Goal: Task Accomplishment & Management: Complete application form

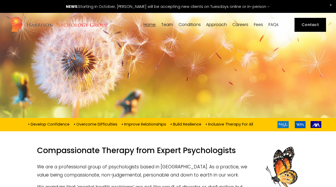
click at [169, 26] on span "Team" at bounding box center [167, 25] width 12 height 4
click at [310, 25] on link "Contact" at bounding box center [310, 25] width 31 height 14
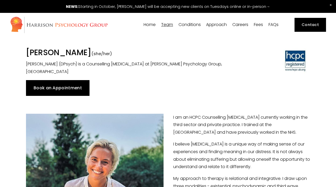
click at [258, 27] on link "Fees" at bounding box center [258, 24] width 9 height 5
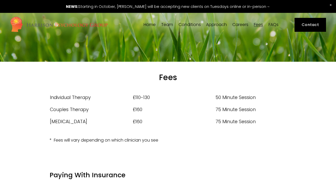
click at [167, 26] on span "Team" at bounding box center [167, 25] width 12 height 4
click at [0, 0] on span "[PERSON_NAME]" at bounding box center [0, 0] width 0 height 0
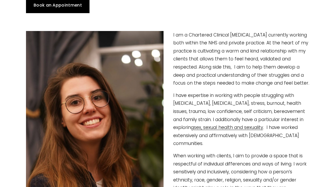
scroll to position [82, 0]
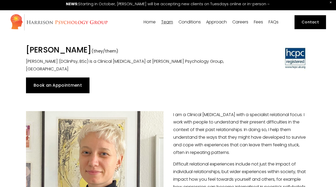
scroll to position [2, 0]
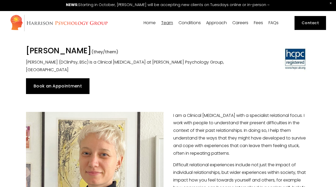
click at [75, 83] on link "Book an Appointment" at bounding box center [58, 86] width 64 height 16
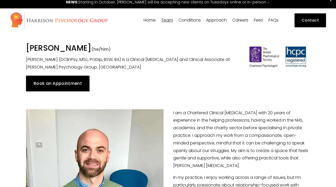
scroll to position [3, 0]
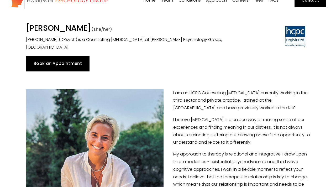
scroll to position [23, 0]
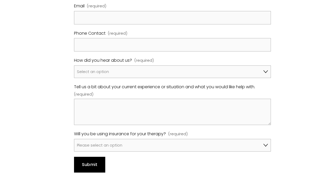
scroll to position [357, 0]
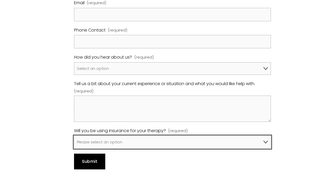
click at [112, 144] on select "Please select an option No, I won't be using insurance Yes, I will be using Avi…" at bounding box center [172, 142] width 197 height 13
select select "Yes, I will be using Bupa"
click at [74, 136] on select "Please select an option No, I won't be using insurance Yes, I will be using Avi…" at bounding box center [172, 142] width 197 height 13
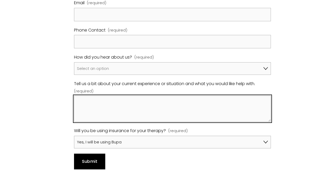
click at [112, 107] on textarea "Tell us a bit about your current experience or situation and what you would lik…" at bounding box center [172, 109] width 197 height 26
paste textarea "My name is Asya, I'm 24 years old and have recently moved to Brighton to study …"
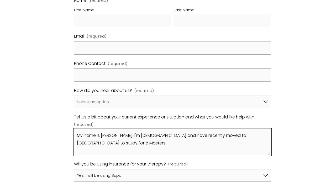
scroll to position [293, 0]
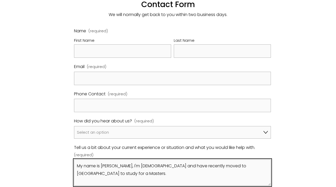
click at [77, 165] on textarea "My name is Asya, I'm 24 years old and have recently moved to Brighton to study …" at bounding box center [172, 172] width 197 height 26
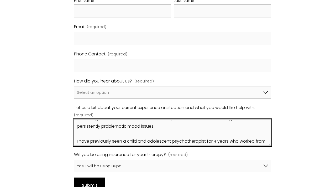
scroll to position [34, 0]
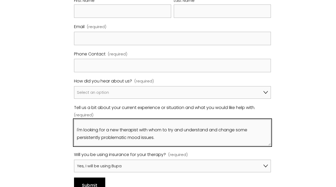
click at [154, 138] on textarea "Hi there, My name is Asya, I'm 24 years old and have recently moved to Brighton…" at bounding box center [172, 133] width 197 height 26
click at [155, 138] on textarea "Hi there, My name is Asya, I'm 24 years old and have recently moved to Brighton…" at bounding box center [172, 133] width 197 height 26
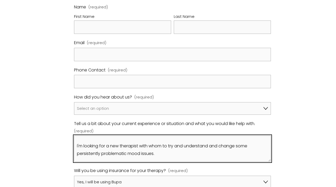
scroll to position [316, 0]
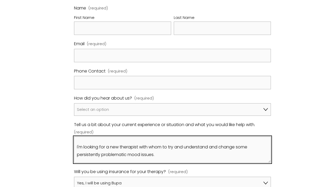
type textarea "Hi there, My name is Asya, I'm 24 years old and have recently moved to Brighton…"
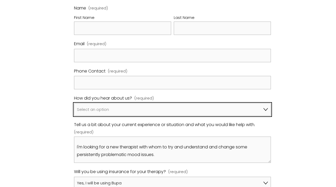
click at [178, 108] on select "Select an option Google A friend/family member told me about you I've been refe…" at bounding box center [172, 109] width 197 height 13
select select "Bupa Website"
click at [74, 103] on select "Select an option Google A friend/family member told me about you I've been refe…" at bounding box center [172, 109] width 197 height 13
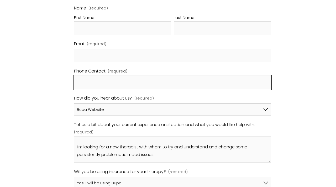
click at [130, 78] on input "Phone Contact (required)" at bounding box center [172, 82] width 197 height 13
type input "07887385102"
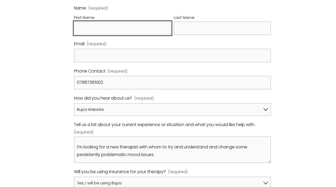
type input "Asya"
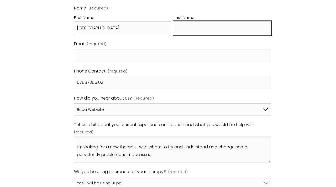
type input "Ostrovsky"
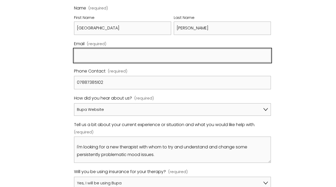
type input "asya.sofia2001@gmail.com"
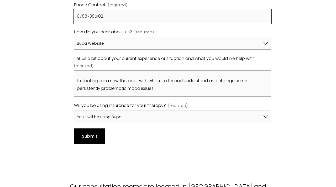
scroll to position [0, 0]
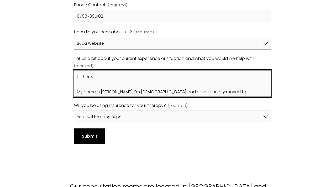
click at [224, 93] on textarea "Hi there, My name is Asya, I'm 24 years old and have recently moved to Brighton…" at bounding box center [172, 83] width 197 height 26
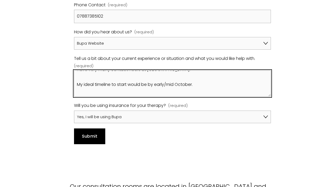
scroll to position [122, 0]
click at [77, 85] on textarea "Hi there, My name is Asya, I'm 24 years old and have recently moved to Brighton…" at bounding box center [172, 83] width 197 height 26
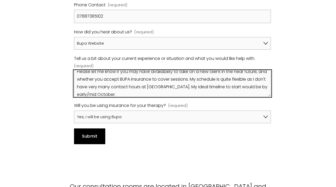
scroll to position [109, 0]
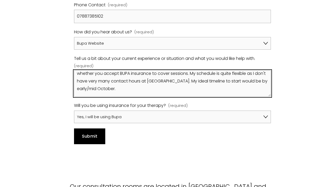
click at [113, 89] on textarea "Hi there, My name is Asya, I'm 24 years old and have recently moved to Brighton…" at bounding box center [172, 83] width 197 height 26
click at [115, 90] on textarea "Hi there, My name is Asya, I'm 24 years old and have recently moved to Brighton…" at bounding box center [172, 83] width 197 height 26
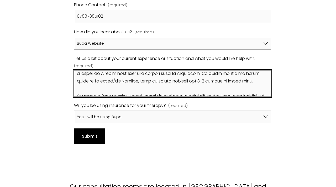
click at [115, 80] on textarea "Tell us a bit about your current experience or situation and what you would lik…" at bounding box center [172, 83] width 197 height 26
type textarea "Hi there, My name is Asya, I'm 24 years old and have recently moved to Brighton…"
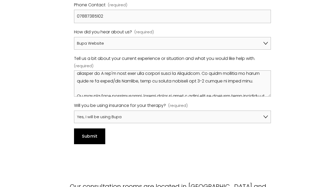
click at [85, 134] on span "Submit" at bounding box center [90, 136] width 16 height 6
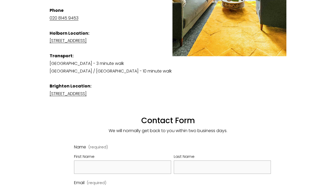
scroll to position [188, 0]
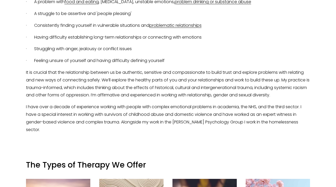
scroll to position [317, 0]
